Goal: Information Seeking & Learning: Learn about a topic

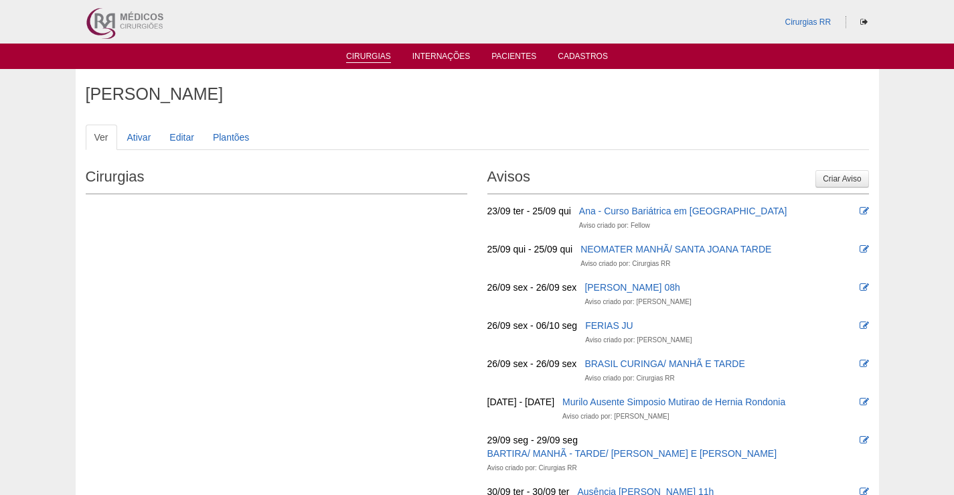
click at [367, 60] on link "Cirurgias" at bounding box center [368, 57] width 45 height 11
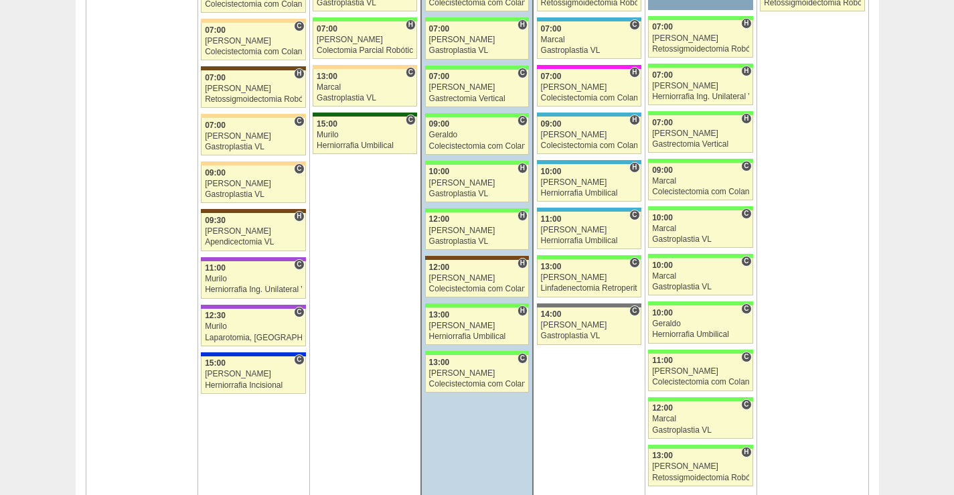
scroll to position [2209, 0]
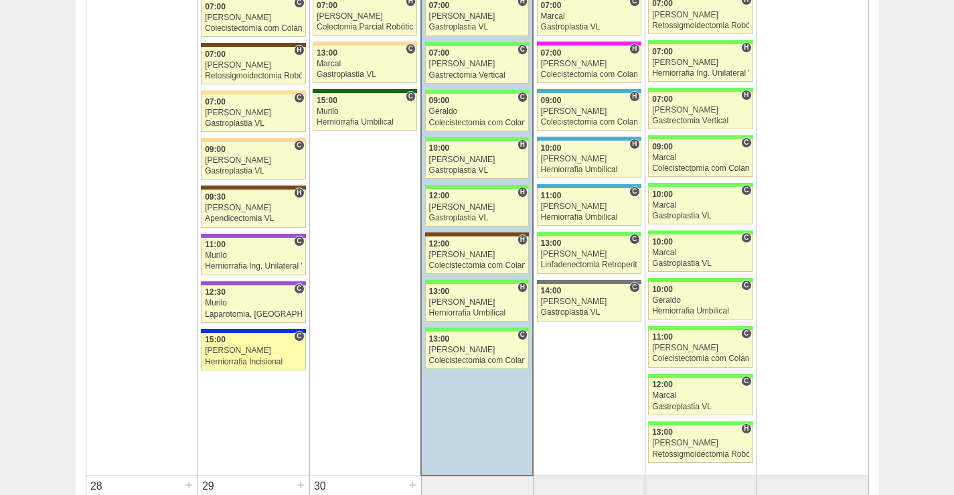
click at [273, 345] on link "88878 Vincit C 15:00 Renato Barretto Herniorrafia Incisional Hospital São Luiz …" at bounding box center [253, 351] width 104 height 37
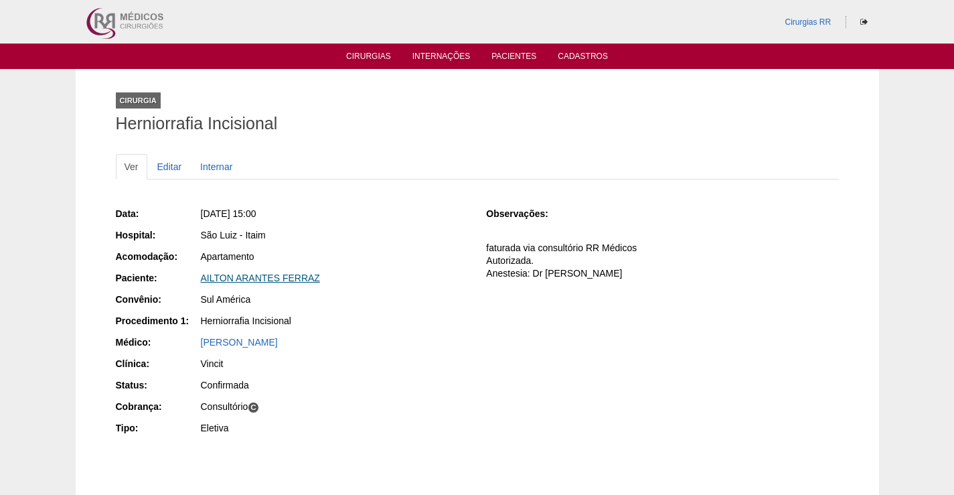
drag, startPoint x: 271, startPoint y: 278, endPoint x: 291, endPoint y: 290, distance: 22.8
click at [271, 278] on link "AILTON ARANTES FERRAZ" at bounding box center [260, 277] width 119 height 11
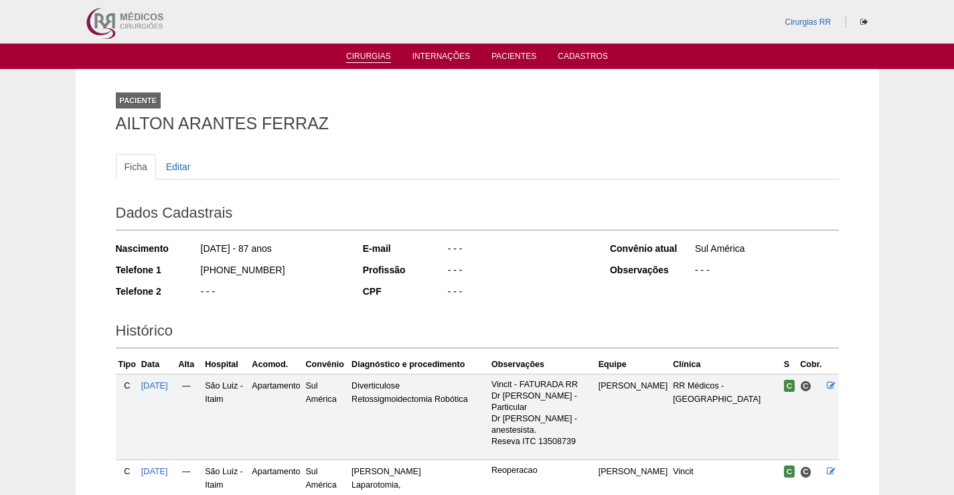
click at [366, 52] on link "Cirurgias" at bounding box center [368, 57] width 45 height 11
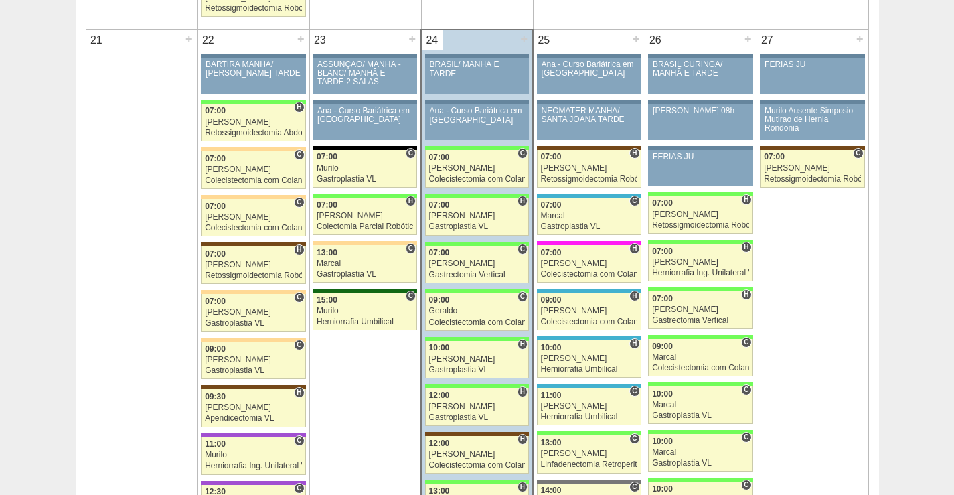
scroll to position [2075, 0]
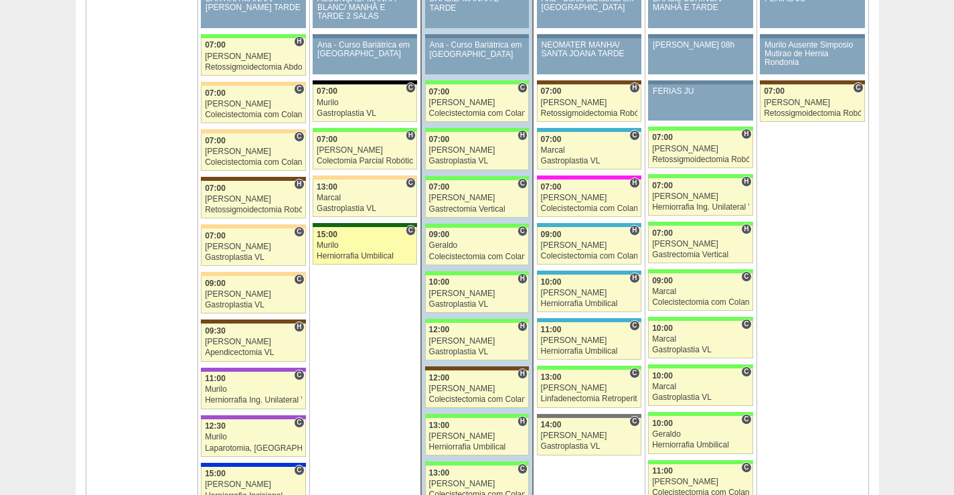
click at [358, 241] on div "Murilo" at bounding box center [365, 245] width 96 height 9
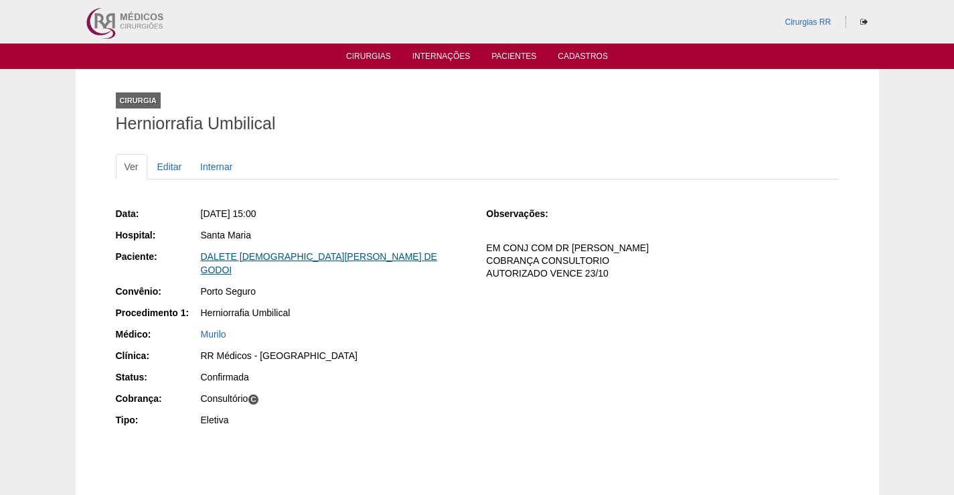
click at [291, 261] on link "DALETE [DEMOGRAPHIC_DATA][PERSON_NAME] DE GODOI" at bounding box center [319, 263] width 236 height 24
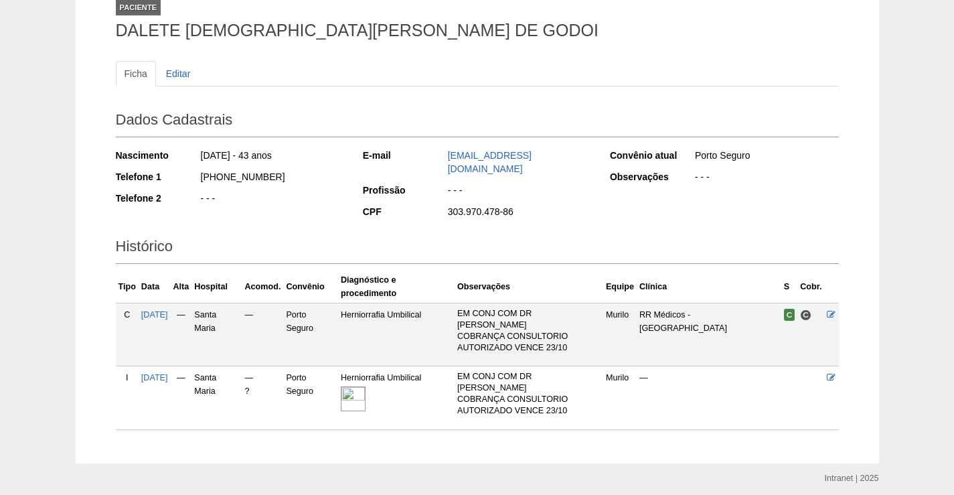
scroll to position [98, 0]
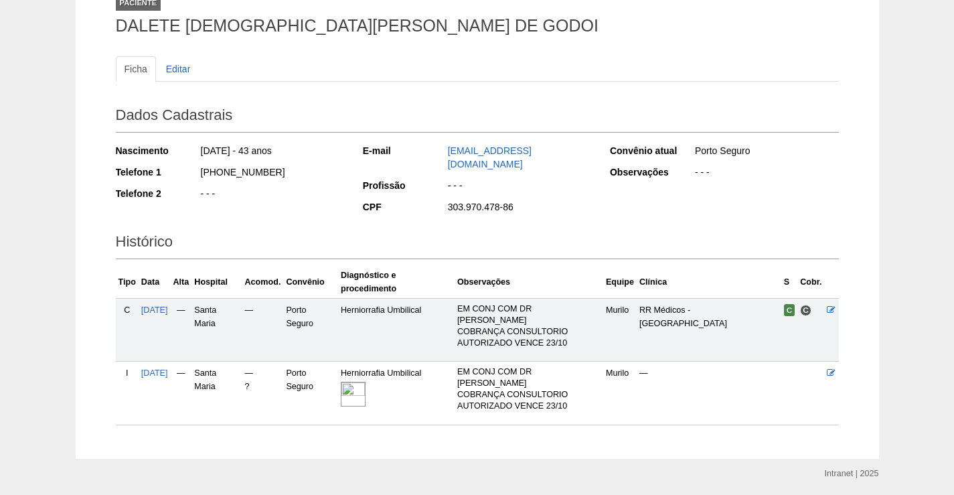
click at [365, 382] on img at bounding box center [353, 394] width 25 height 25
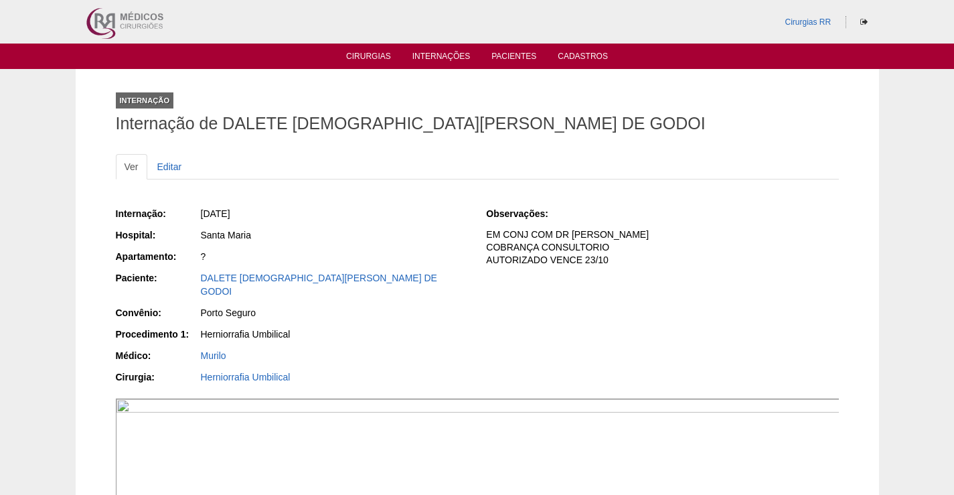
scroll to position [335, 0]
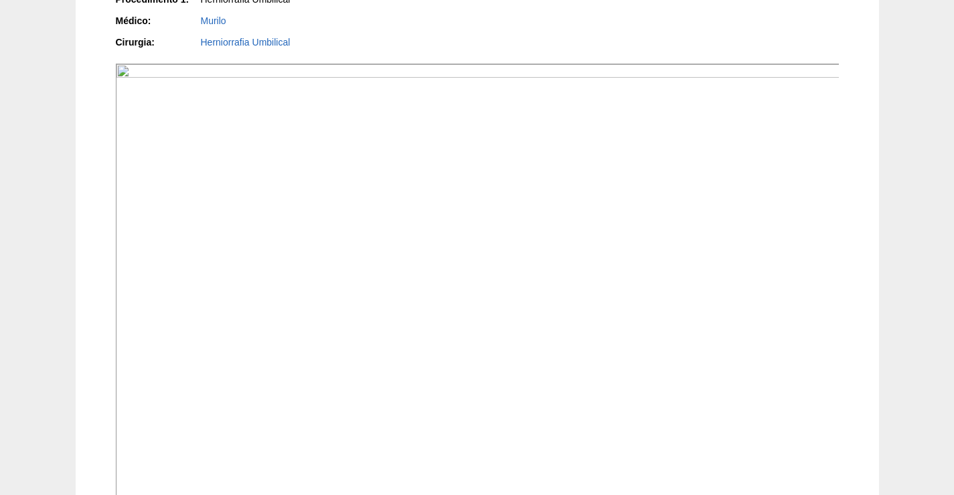
click at [507, 287] on img at bounding box center [478, 336] width 724 height 544
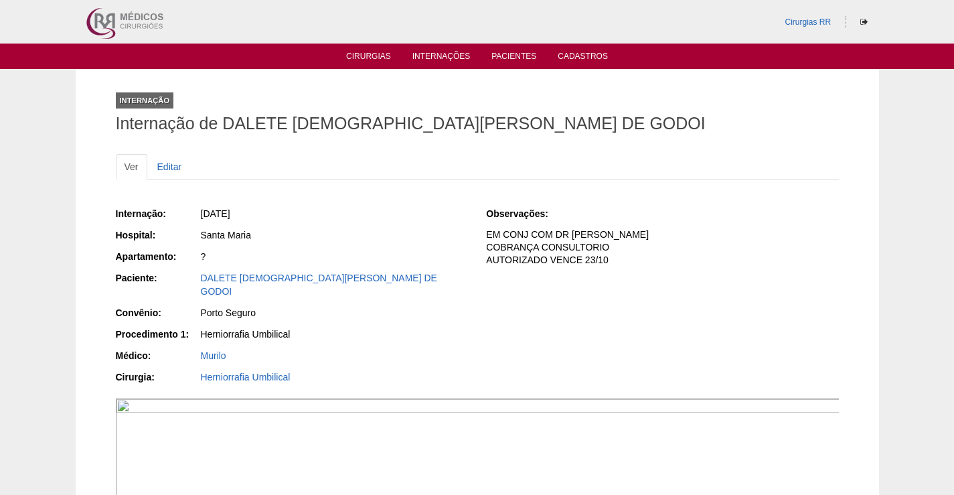
scroll to position [335, 0]
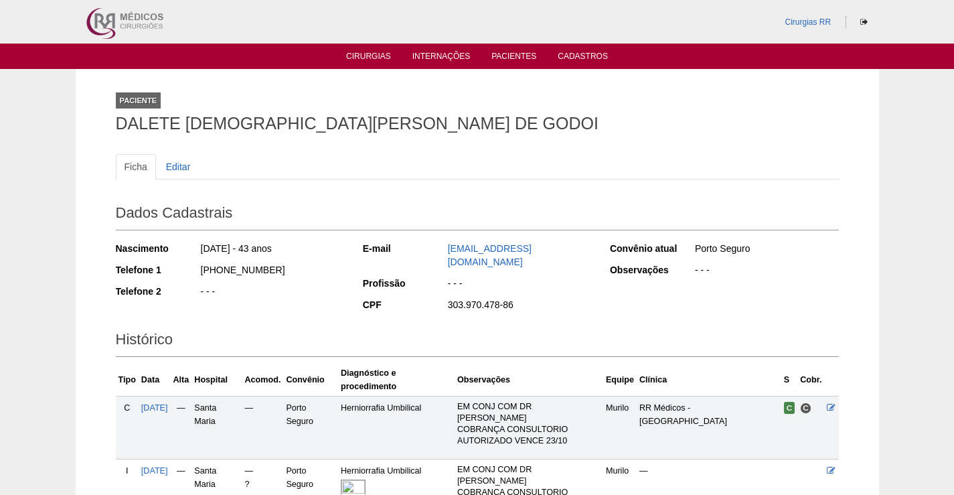
scroll to position [94, 0]
